Goal: Transaction & Acquisition: Purchase product/service

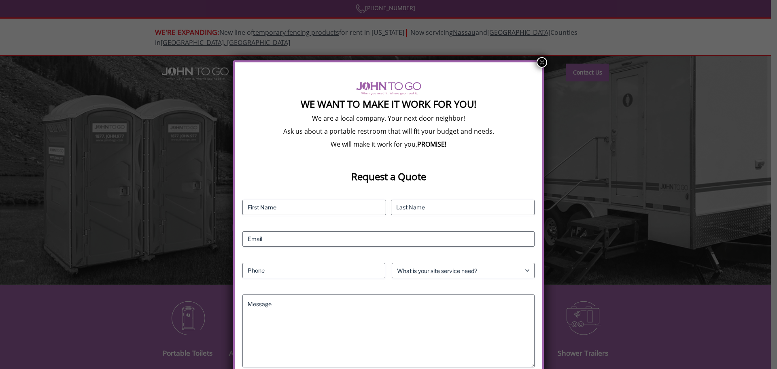
click at [538, 57] on button "×" at bounding box center [541, 62] width 11 height 11
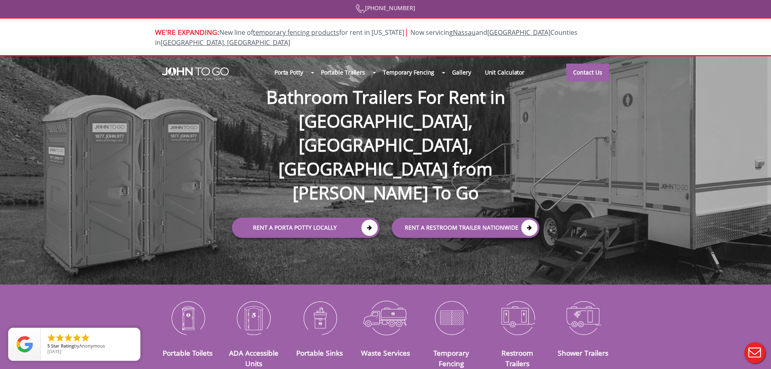
click at [356, 184] on div at bounding box center [385, 184] width 771 height 369
click at [371, 219] on icon at bounding box center [369, 227] width 16 height 16
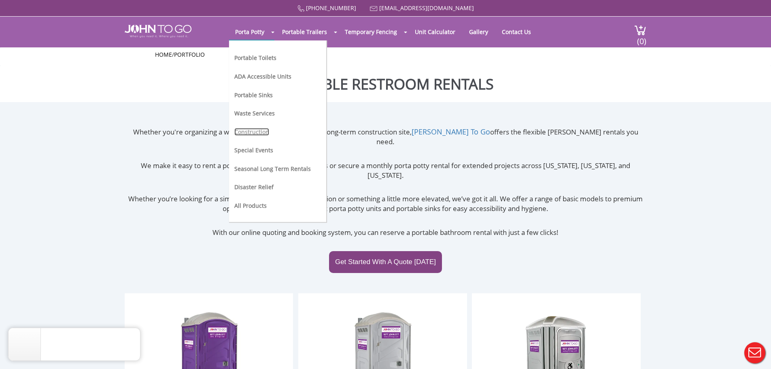
click at [256, 130] on link "Construction" at bounding box center [251, 132] width 35 height 8
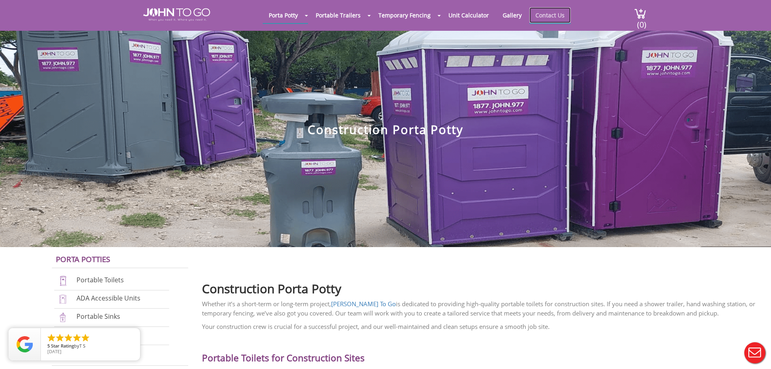
click at [544, 13] on link "Contact Us" at bounding box center [549, 15] width 41 height 16
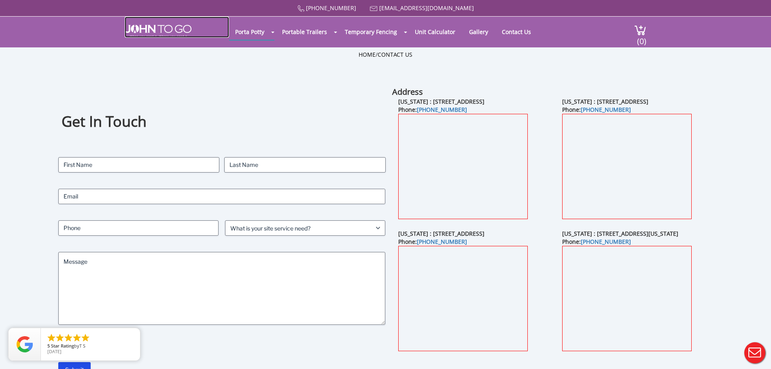
click at [135, 25] on img at bounding box center [158, 31] width 67 height 13
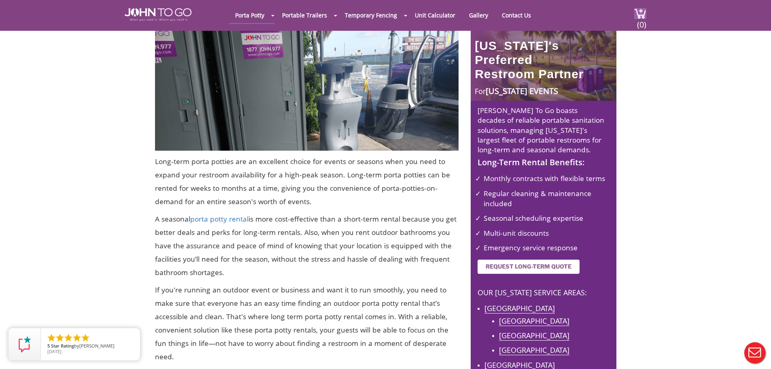
scroll to position [243, 0]
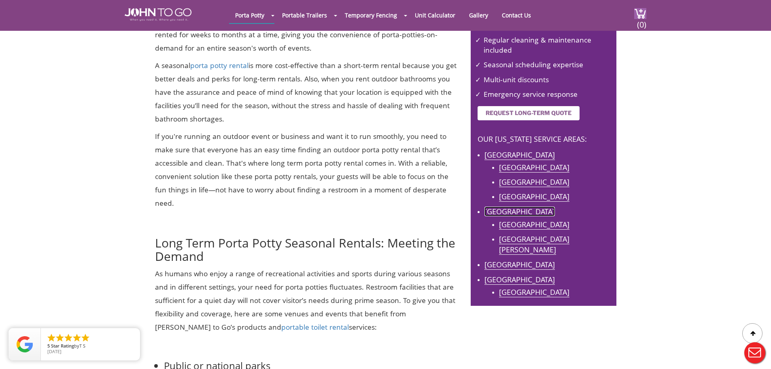
click at [514, 208] on link "Lee County" at bounding box center [519, 211] width 70 height 10
